Goal: Transaction & Acquisition: Purchase product/service

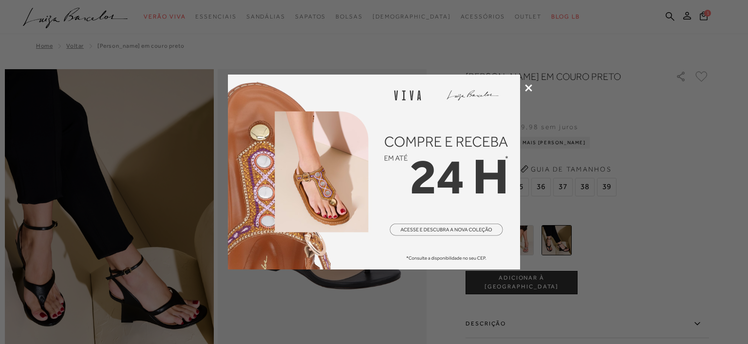
click at [527, 84] on icon at bounding box center [528, 87] width 7 height 7
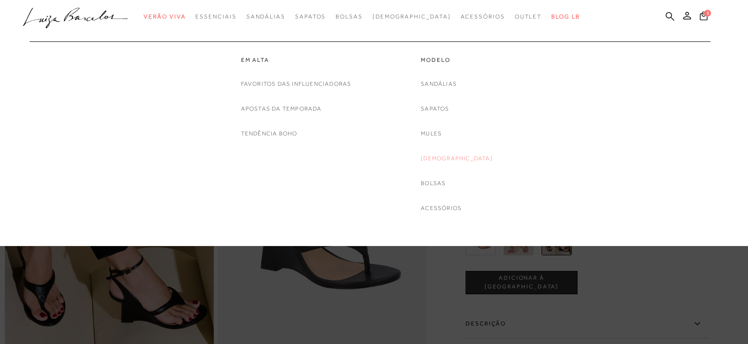
click at [449, 155] on link "[DEMOGRAPHIC_DATA]" at bounding box center [457, 158] width 72 height 10
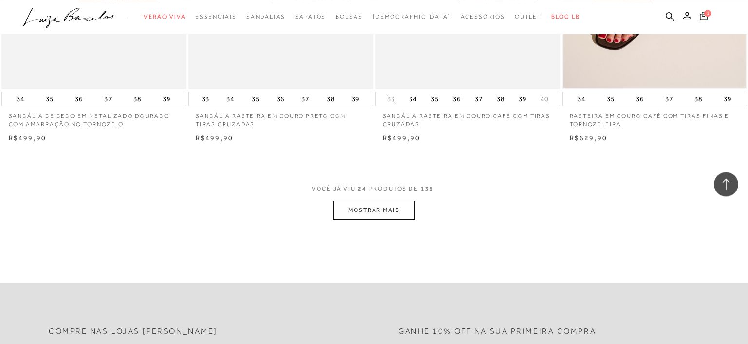
scroll to position [2057, 0]
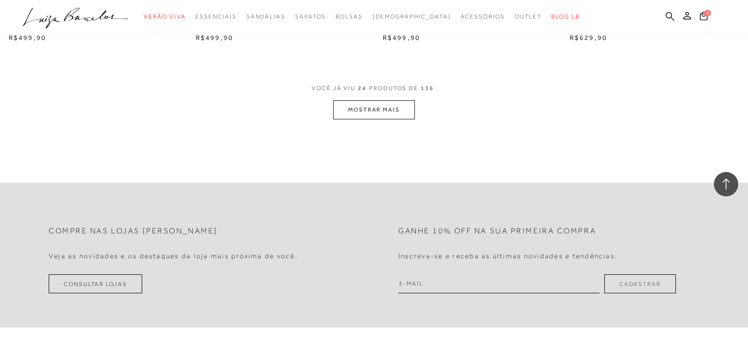
click at [368, 109] on button "MOSTRAR MAIS" at bounding box center [374, 109] width 82 height 19
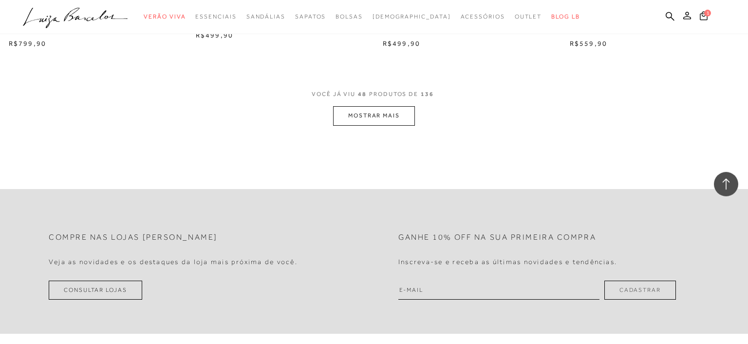
scroll to position [4113, 0]
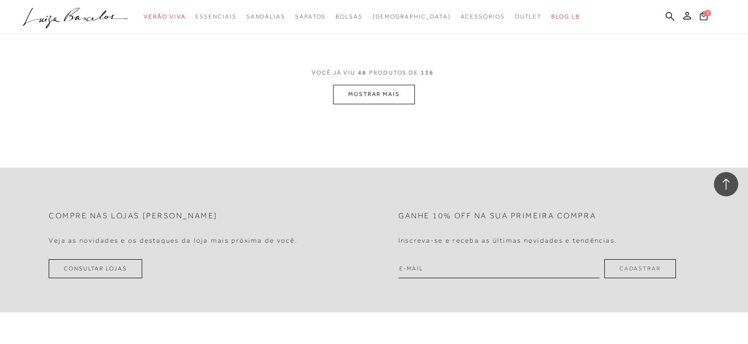
click at [390, 93] on button "MOSTRAR MAIS" at bounding box center [374, 94] width 82 height 19
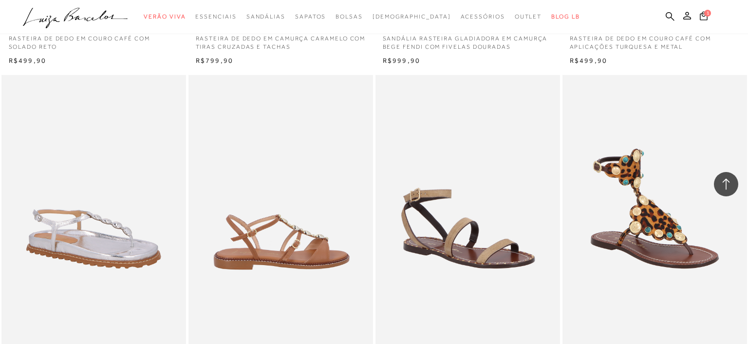
scroll to position [6170, 0]
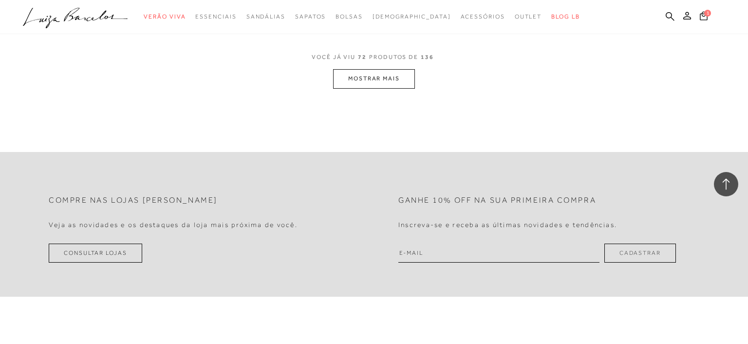
click at [361, 73] on button "MOSTRAR MAIS" at bounding box center [374, 78] width 82 height 19
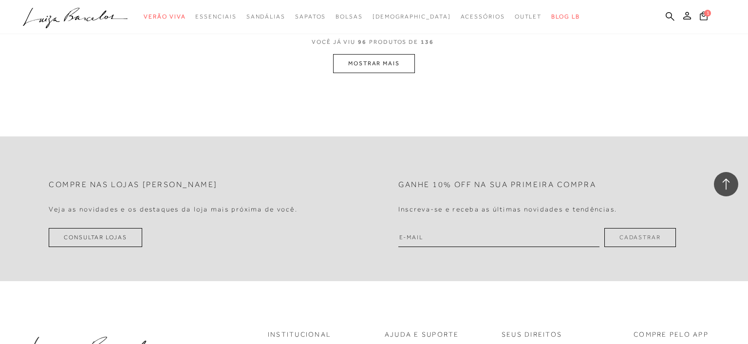
scroll to position [7970, 0]
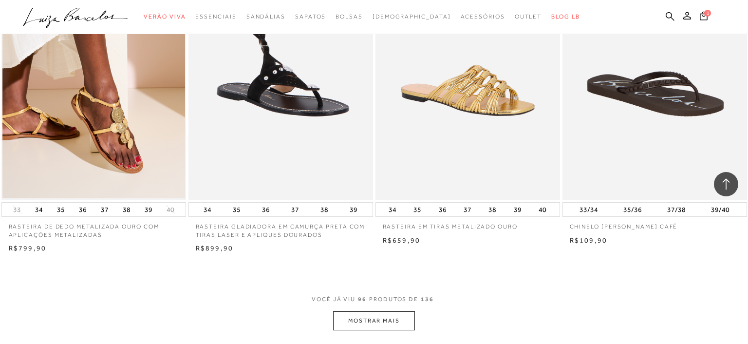
click at [397, 319] on button "MOSTRAR MAIS" at bounding box center [374, 320] width 82 height 19
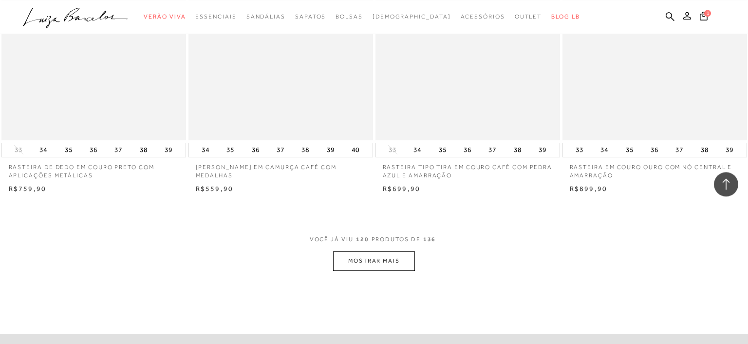
scroll to position [10078, 0]
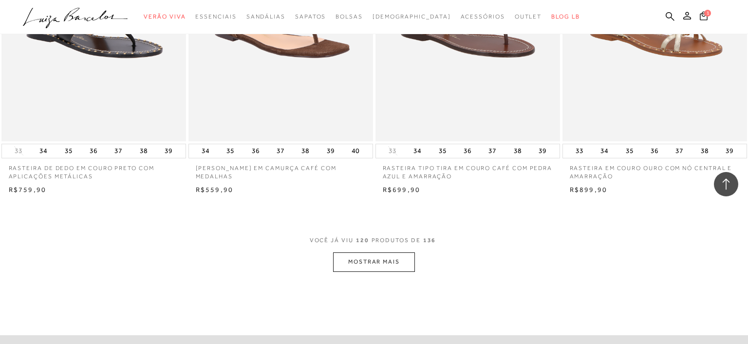
click at [378, 258] on button "MOSTRAR MAIS" at bounding box center [374, 261] width 82 height 19
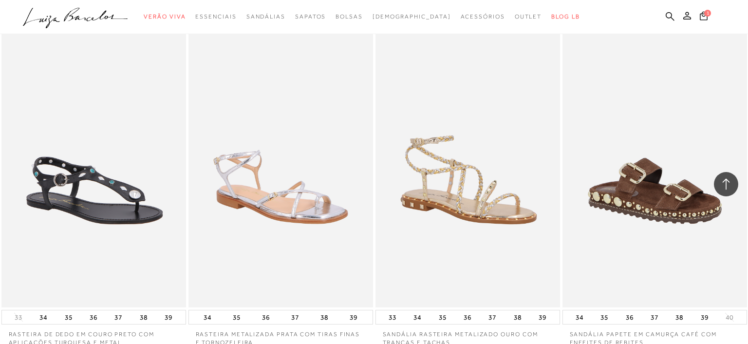
scroll to position [10438, 0]
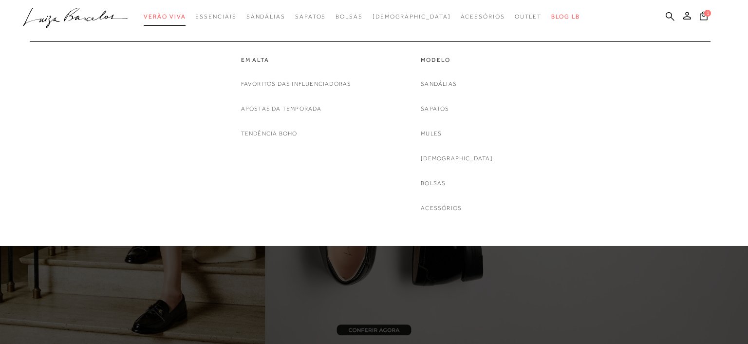
click at [186, 15] on span "Verão Viva" at bounding box center [165, 16] width 42 height 7
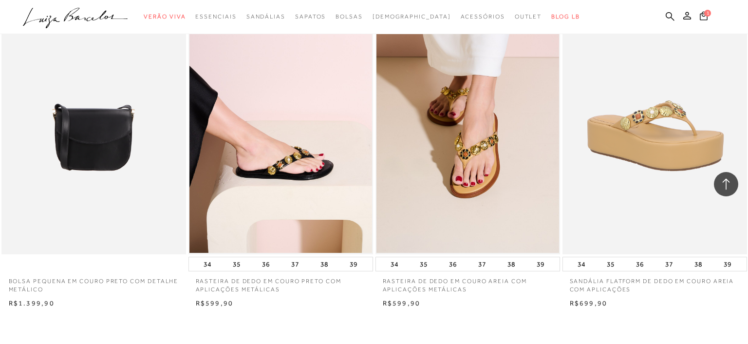
scroll to position [2005, 0]
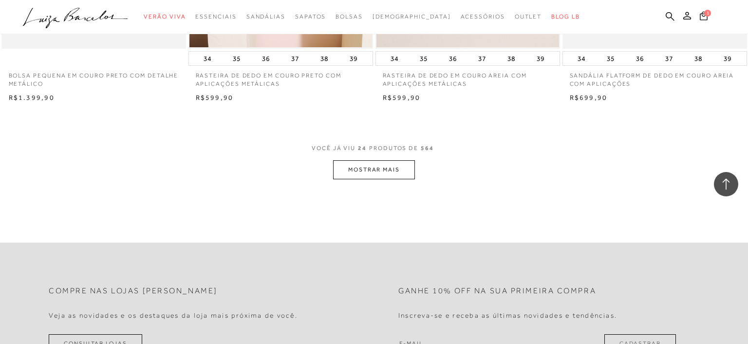
click at [357, 177] on button "MOSTRAR MAIS" at bounding box center [374, 169] width 82 height 19
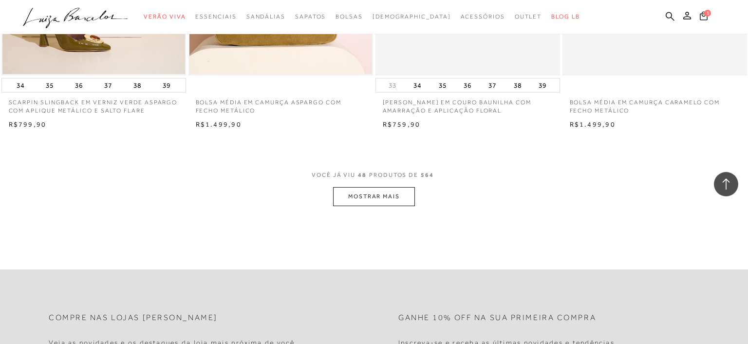
scroll to position [4010, 0]
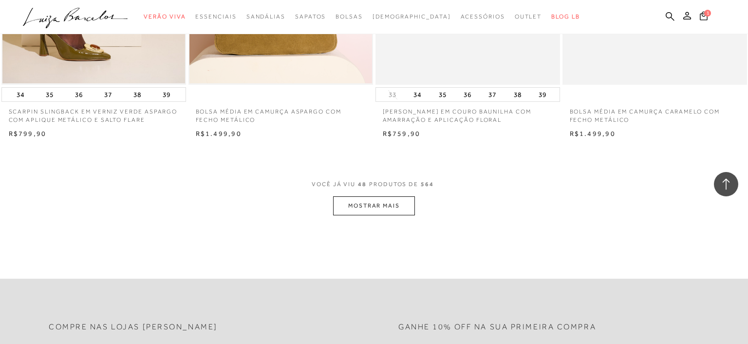
click at [407, 194] on span "VOCÊ JÁ VIU 48 PRODUTOS DE 564" at bounding box center [374, 188] width 125 height 18
click at [406, 209] on button "MOSTRAR MAIS" at bounding box center [374, 205] width 82 height 19
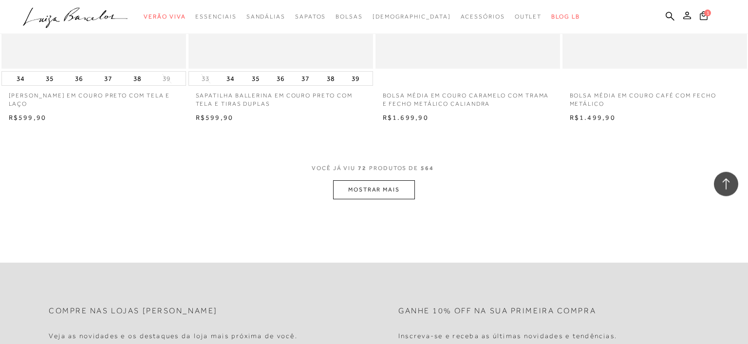
scroll to position [6067, 0]
click at [345, 196] on button "MOSTRAR MAIS" at bounding box center [374, 190] width 82 height 19
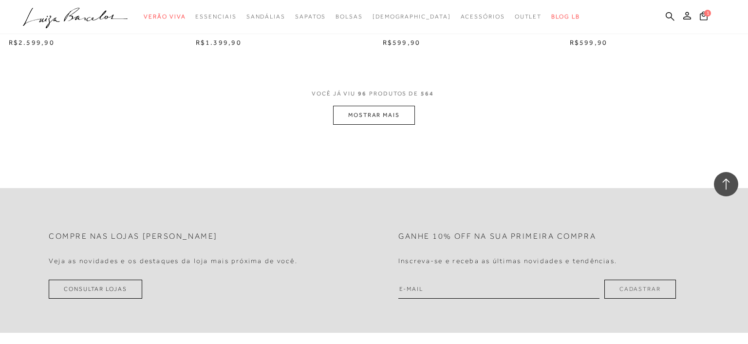
scroll to position [8021, 0]
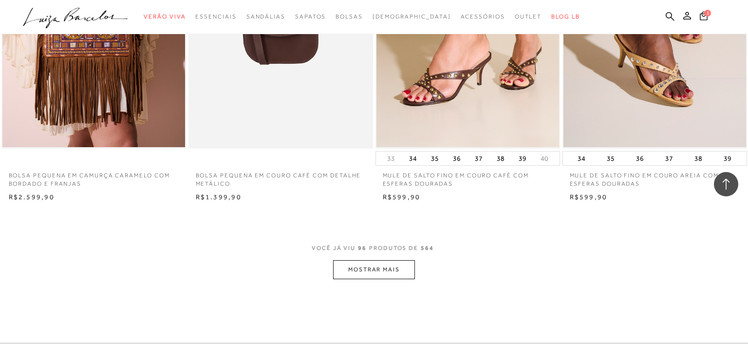
click at [389, 258] on span "VOCÊ JÁ VIU 96 PRODUTOS DE 564" at bounding box center [374, 251] width 125 height 18
click at [387, 265] on button "MOSTRAR MAIS" at bounding box center [374, 269] width 82 height 19
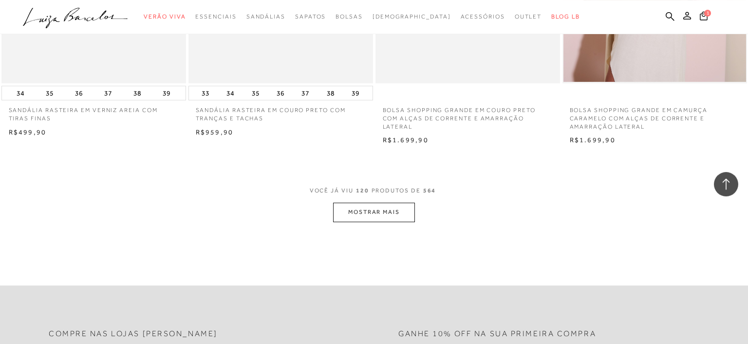
scroll to position [10129, 0]
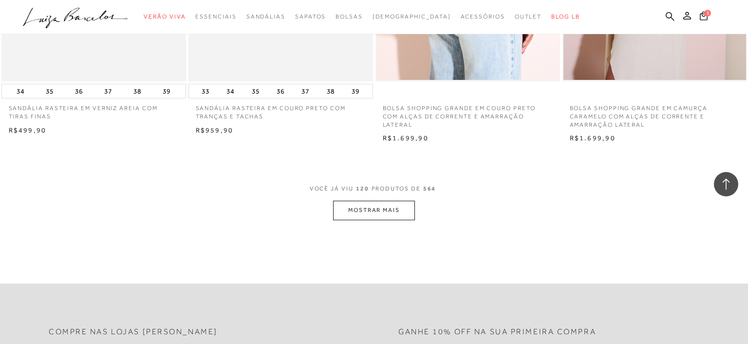
click at [340, 202] on button "MOSTRAR MAIS" at bounding box center [374, 210] width 82 height 19
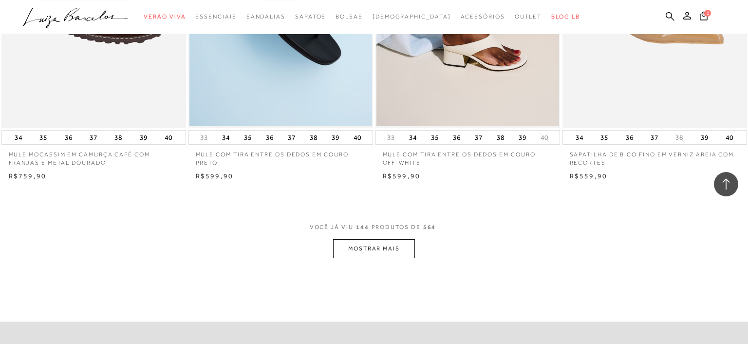
scroll to position [12134, 0]
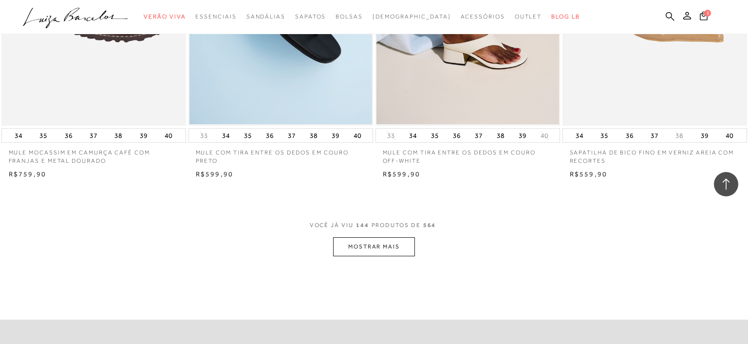
click at [340, 245] on button "MOSTRAR MAIS" at bounding box center [374, 246] width 82 height 19
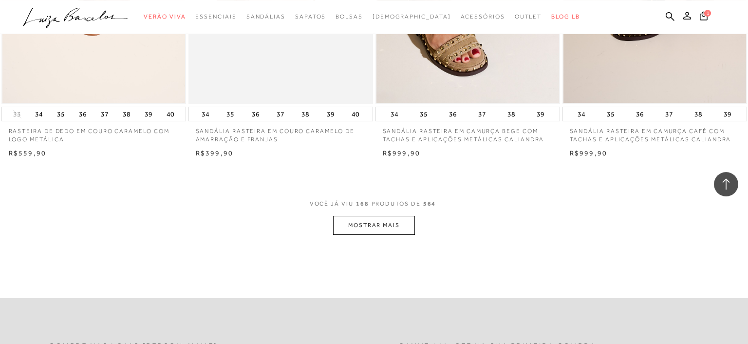
scroll to position [14243, 0]
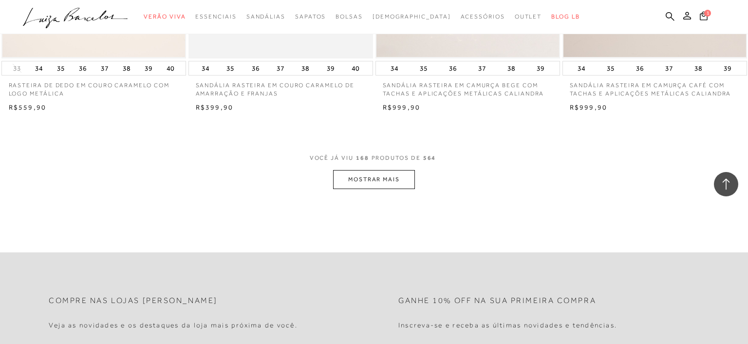
click at [365, 184] on button "MOSTRAR MAIS" at bounding box center [374, 179] width 82 height 19
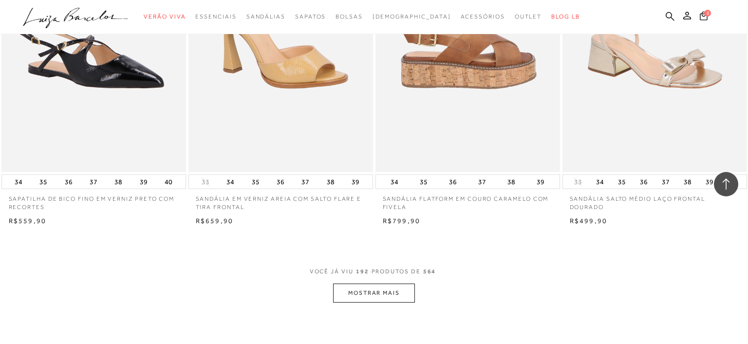
scroll to position [16197, 0]
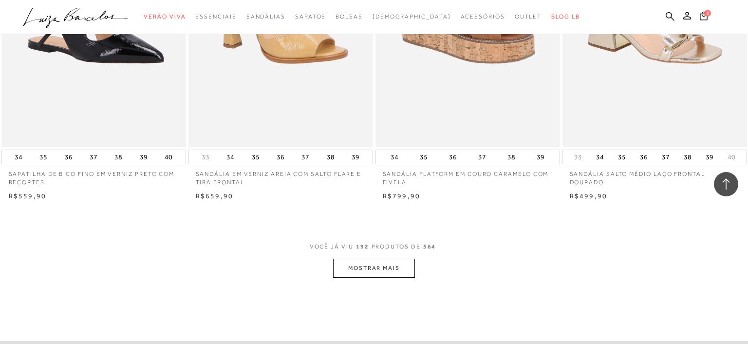
click at [352, 270] on button "MOSTRAR MAIS" at bounding box center [374, 268] width 82 height 19
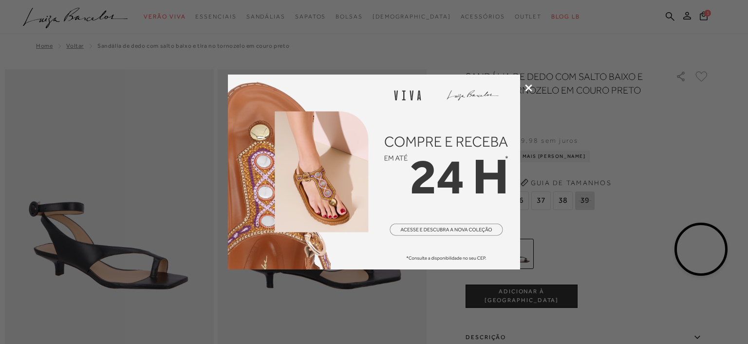
click at [532, 86] on icon at bounding box center [528, 87] width 7 height 7
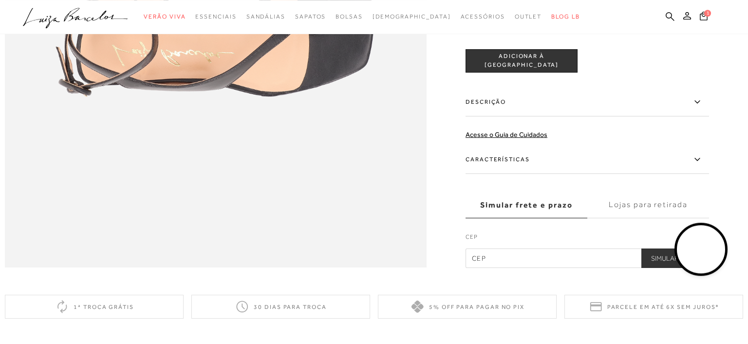
scroll to position [977, 0]
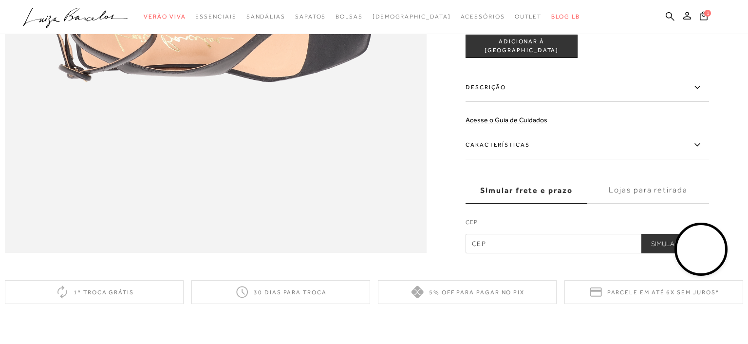
click at [523, 96] on label "Descrição" at bounding box center [586, 87] width 243 height 28
click at [0, 0] on input "Descrição" at bounding box center [0, 0] width 0 height 0
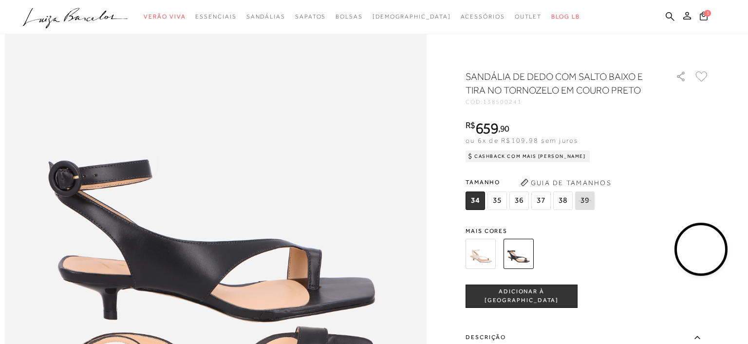
scroll to position [617, 0]
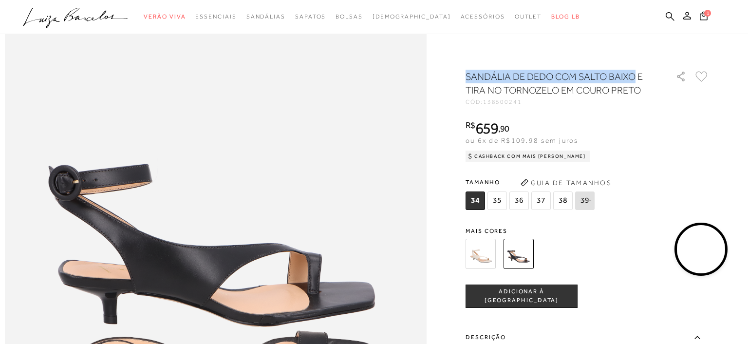
drag, startPoint x: 634, startPoint y: 79, endPoint x: 466, endPoint y: 76, distance: 167.5
click at [466, 76] on h1 "SANDÁLIA DE DEDO COM SALTO BAIXO E TIRA NO TORNOZELO EM COURO PRETO" at bounding box center [556, 83] width 183 height 27
copy h1 "SANDÁLIA DE DEDO COM SALTO BAIXO"
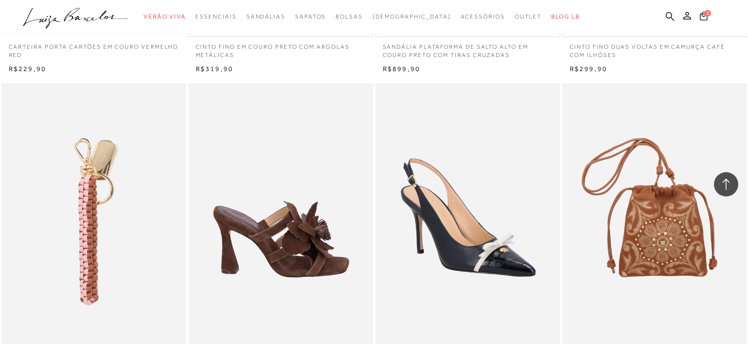
scroll to position [33457, 0]
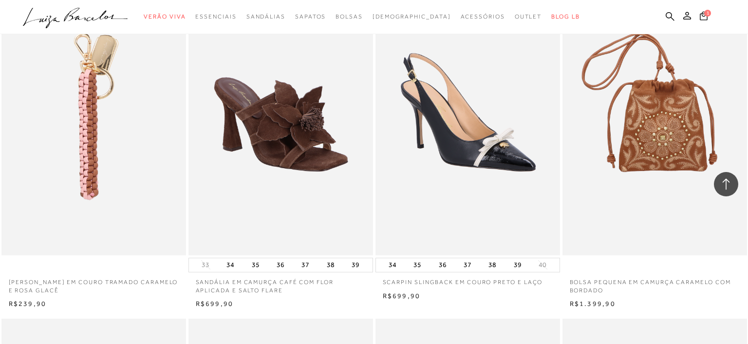
click at [681, 19] on ul ".a{fill-rule:evenodd;} Verão Viva Em alta Favoritos das Influenciadoras Apostas…" at bounding box center [367, 17] width 688 height 18
click at [673, 17] on icon at bounding box center [670, 16] width 9 height 9
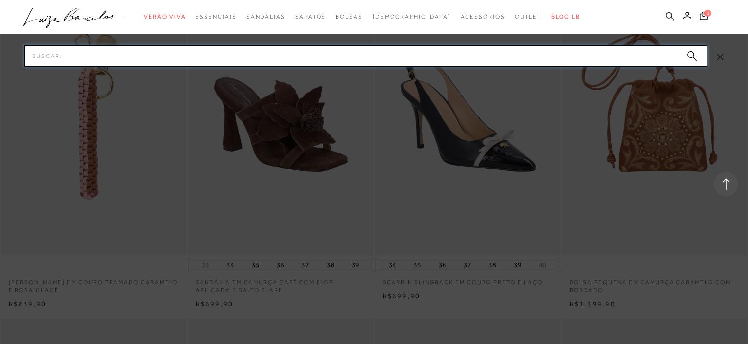
type input "r"
type input "tenis"
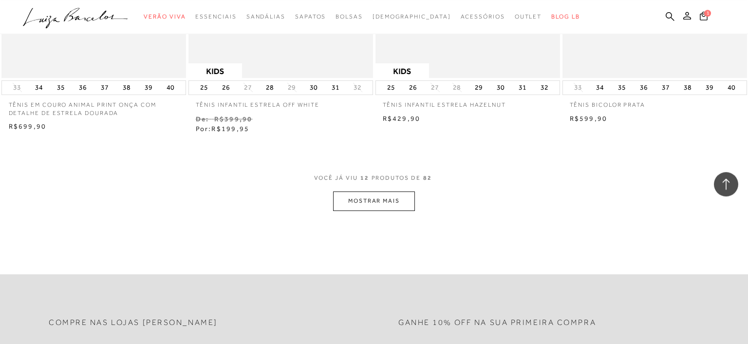
scroll to position [925, 0]
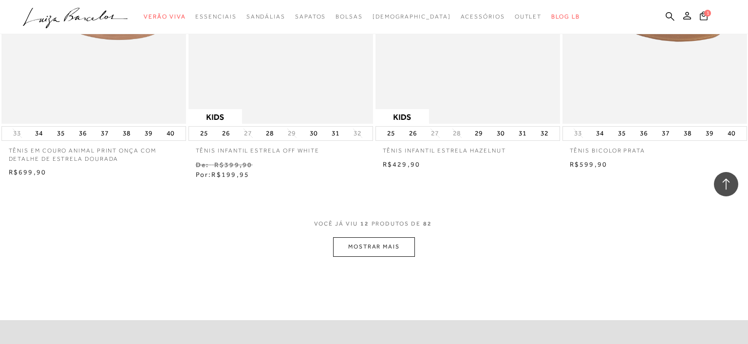
click at [352, 242] on button "MOSTRAR MAIS" at bounding box center [374, 246] width 82 height 19
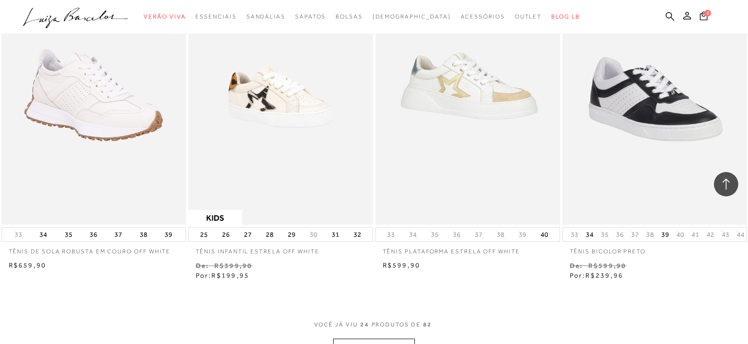
scroll to position [2108, 0]
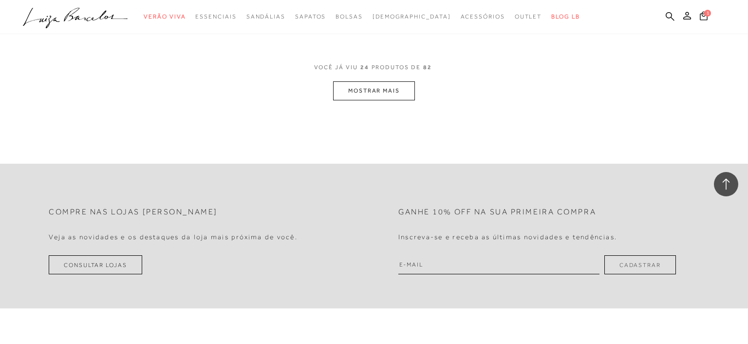
click at [343, 78] on div "VOCê JÁ VIU 24 PRODUTOS DE 82" at bounding box center [374, 72] width 120 height 18
click at [338, 91] on button "MOSTRAR MAIS" at bounding box center [374, 90] width 82 height 19
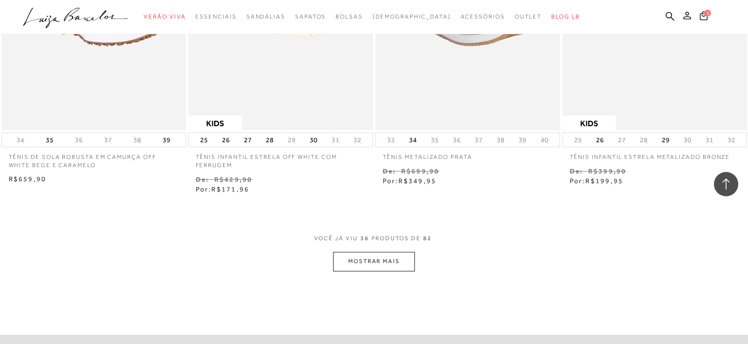
scroll to position [3111, 0]
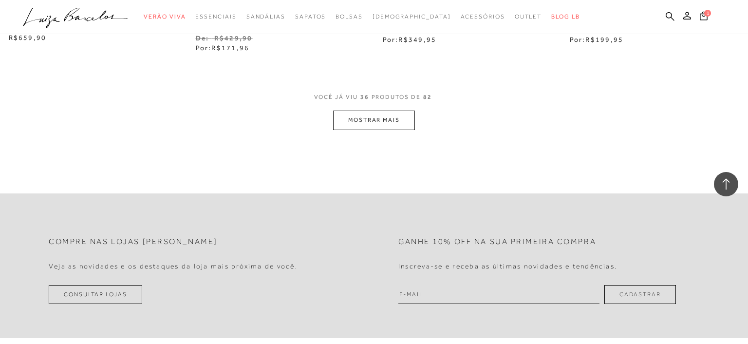
click at [359, 115] on button "MOSTRAR MAIS" at bounding box center [374, 120] width 82 height 19
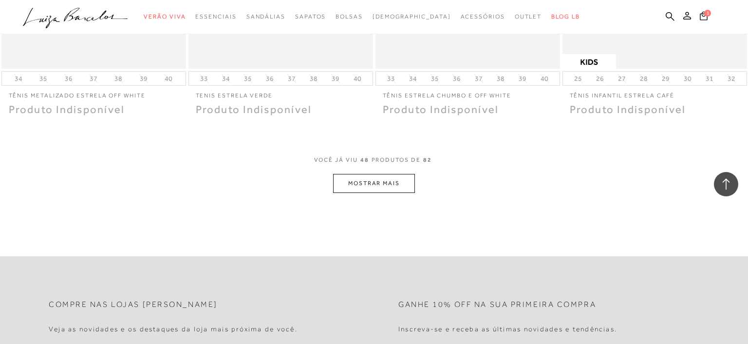
click at [391, 179] on button "MOSTRAR MAIS" at bounding box center [374, 183] width 82 height 19
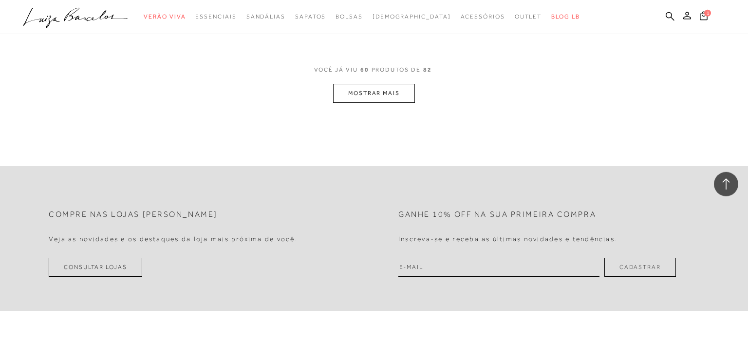
scroll to position [5205, 0]
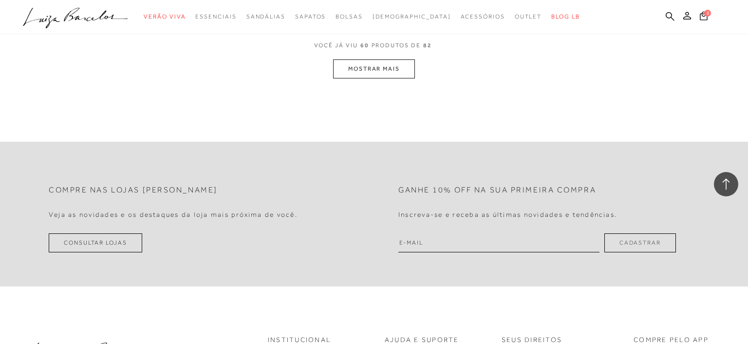
click at [386, 69] on button "MOSTRAR MAIS" at bounding box center [374, 68] width 82 height 19
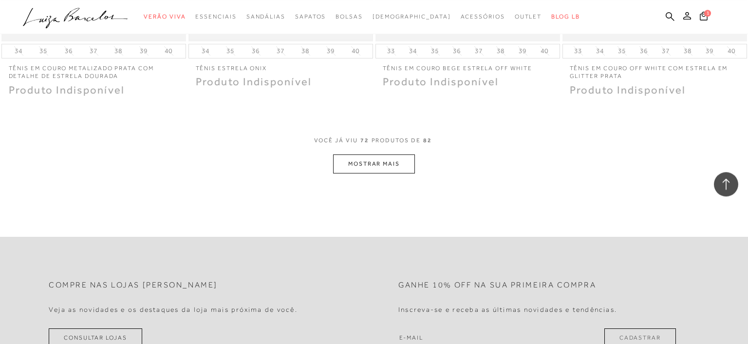
scroll to position [6210, 0]
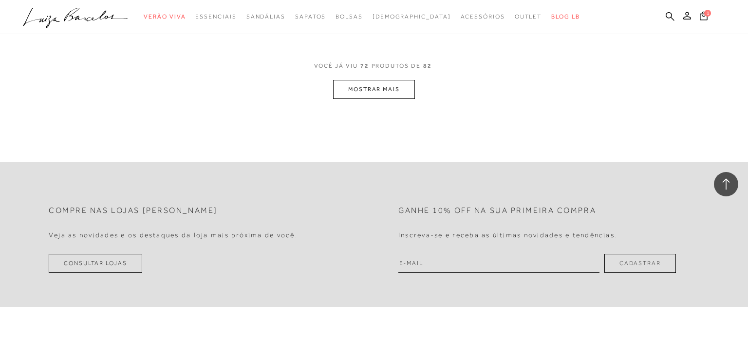
click at [377, 93] on button "MOSTRAR MAIS" at bounding box center [374, 89] width 82 height 19
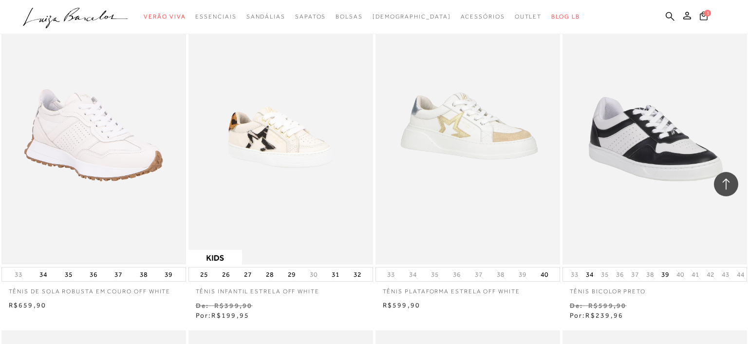
scroll to position [1851, 0]
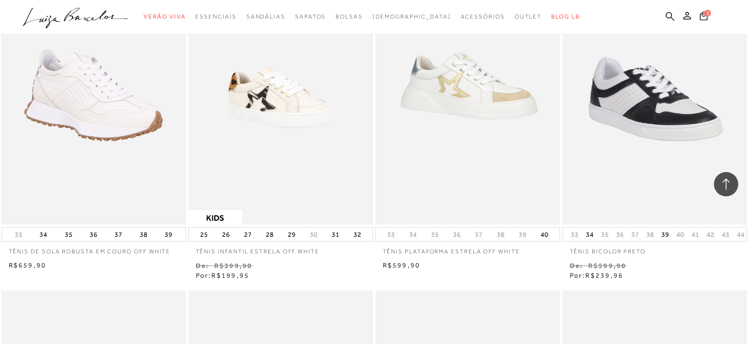
click at [112, 130] on img at bounding box center [93, 86] width 183 height 274
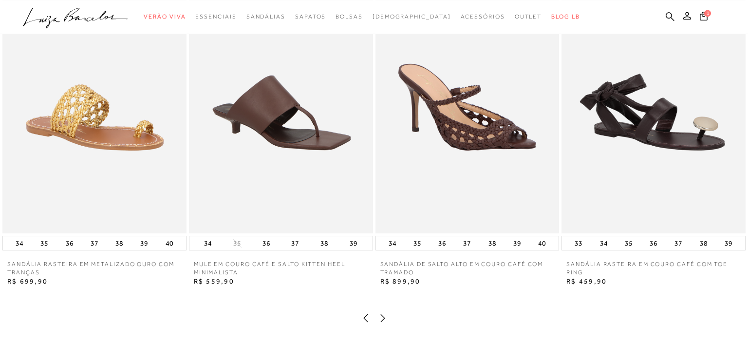
scroll to position [1439, 0]
